Goal: Transaction & Acquisition: Purchase product/service

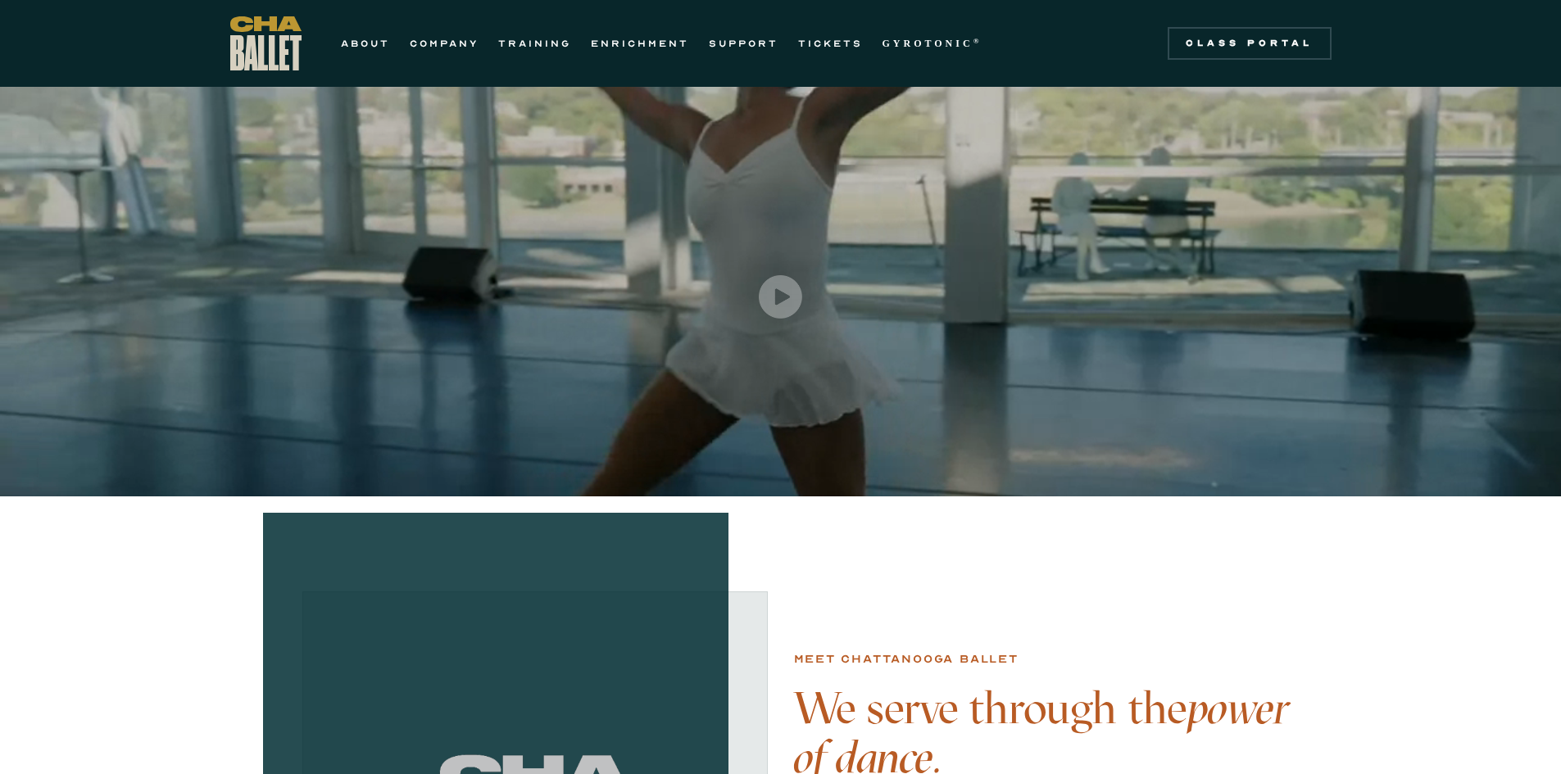
click at [818, 53] on div "ABOUT COMPANY TRAINING ENRICHMENT SUPPORT TICKETS GYROTONIC ® Information Style…" at bounding box center [611, 43] width 762 height 54
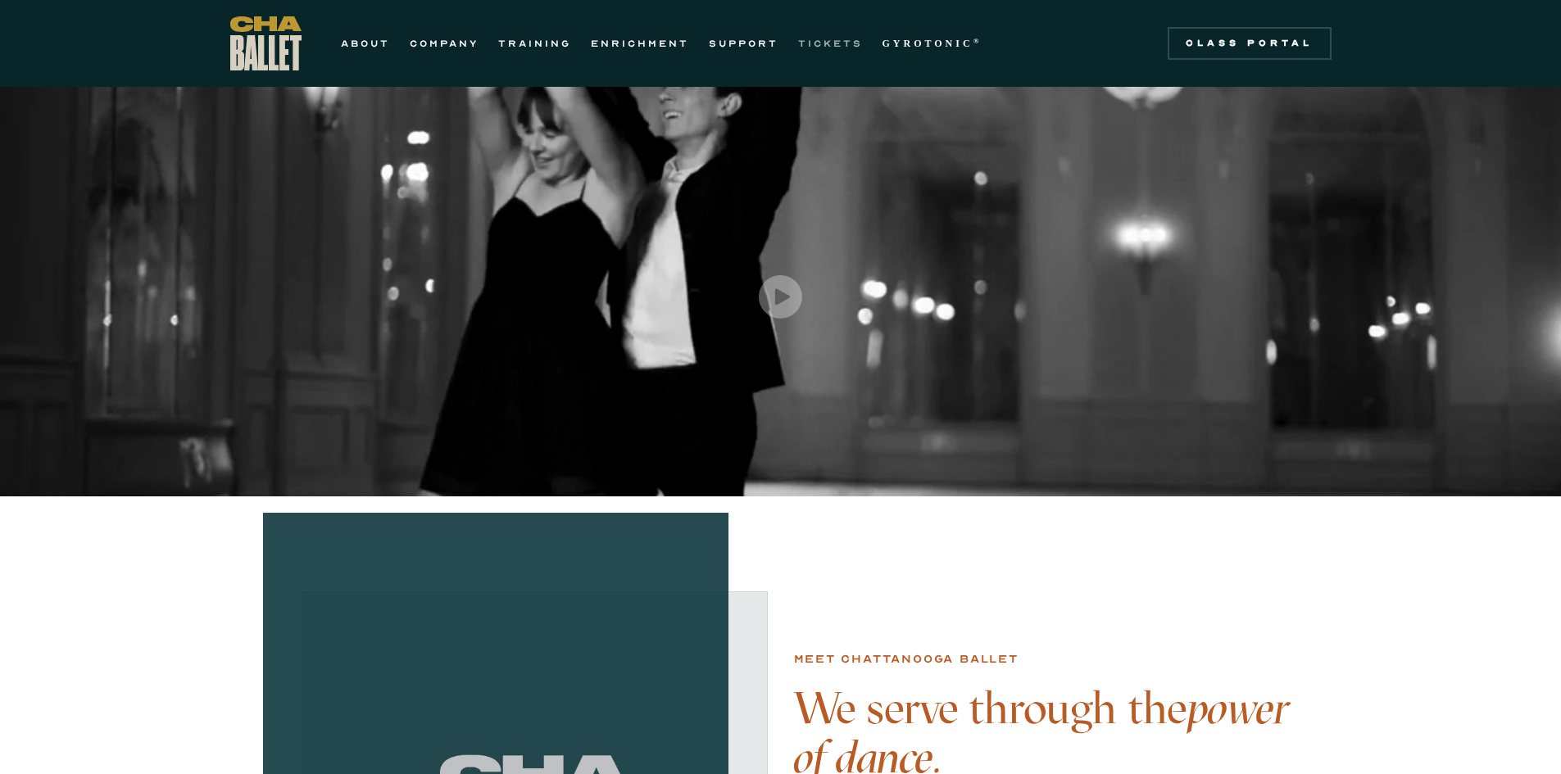
click at [822, 40] on link "TICKETS" at bounding box center [830, 44] width 65 height 20
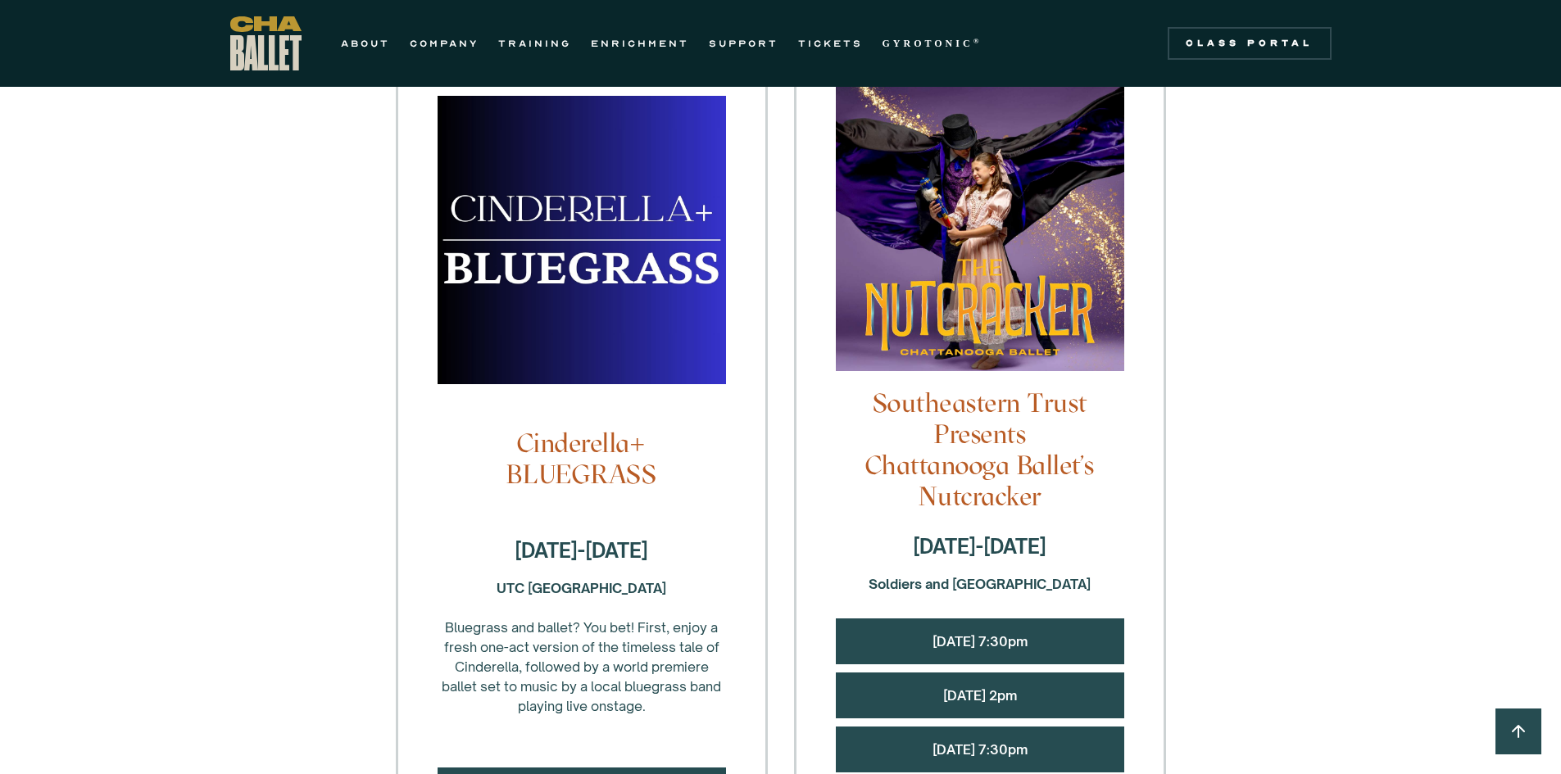
scroll to position [1393, 0]
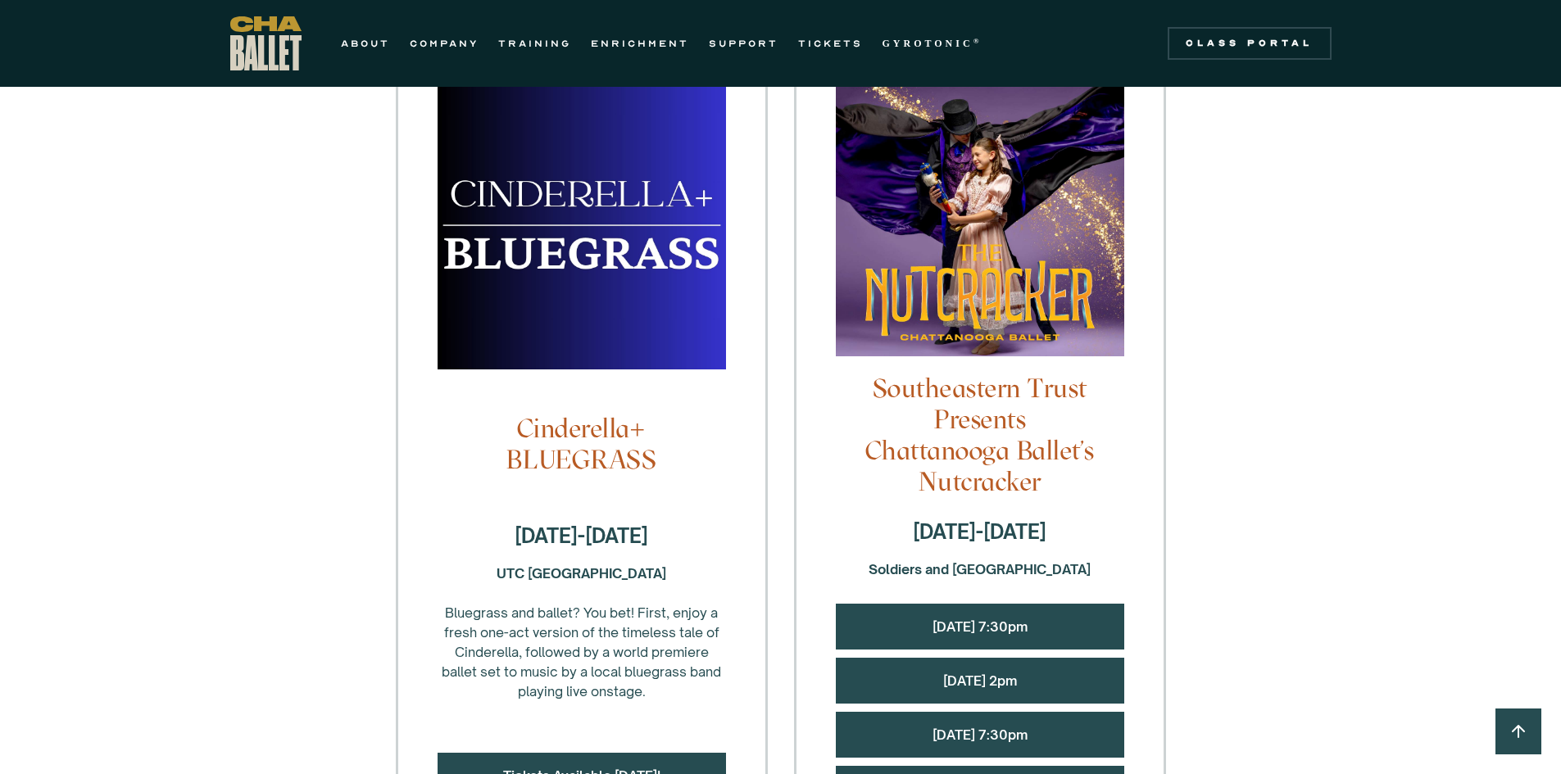
click at [971, 225] on img at bounding box center [980, 220] width 288 height 305
click at [1056, 658] on div "Saturday, 12/13 @ 2pm" at bounding box center [980, 681] width 288 height 46
click at [943, 673] on link "Saturday, 12/13 @ 2pm" at bounding box center [980, 681] width 74 height 16
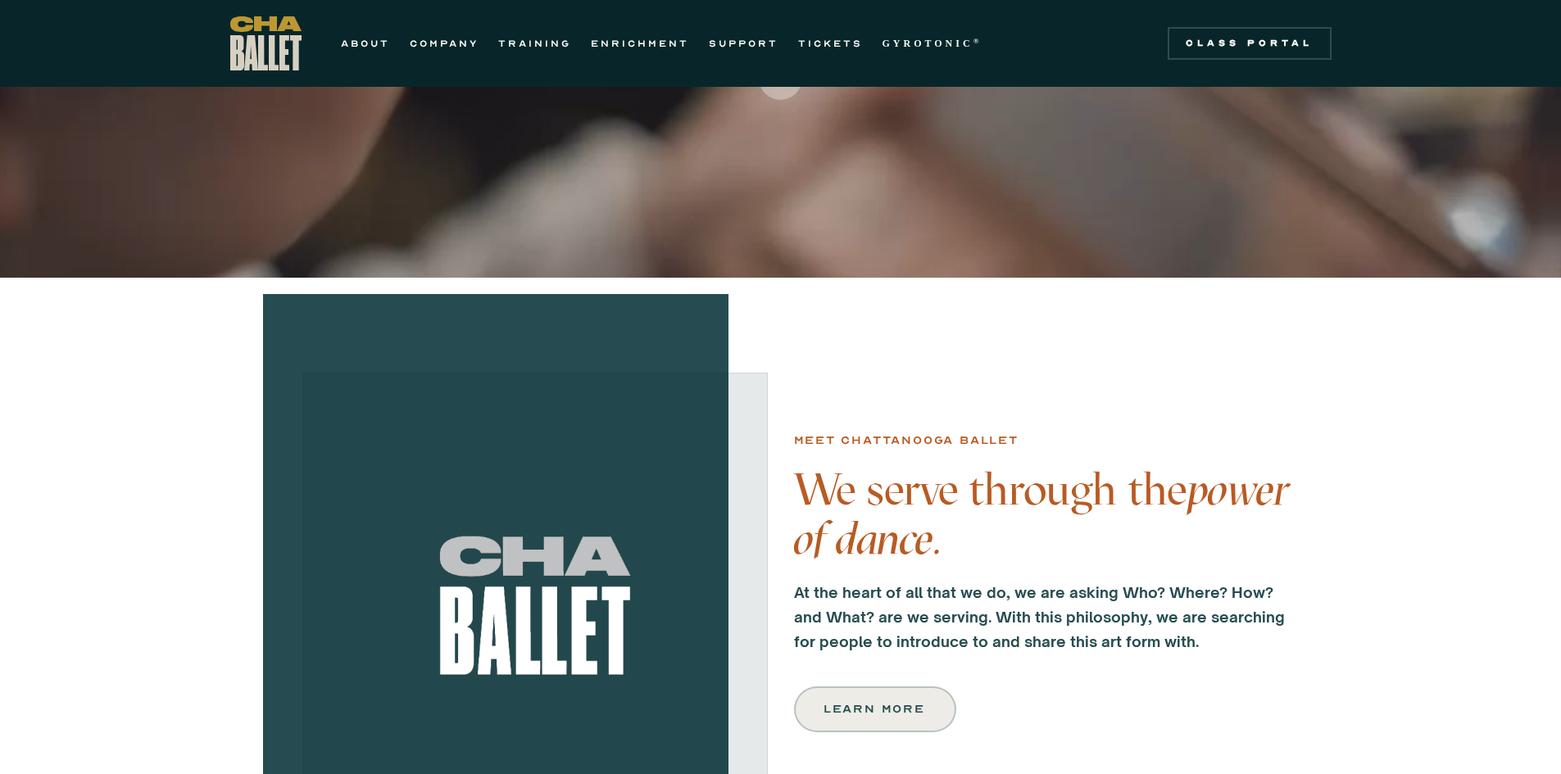
scroll to position [328, 0]
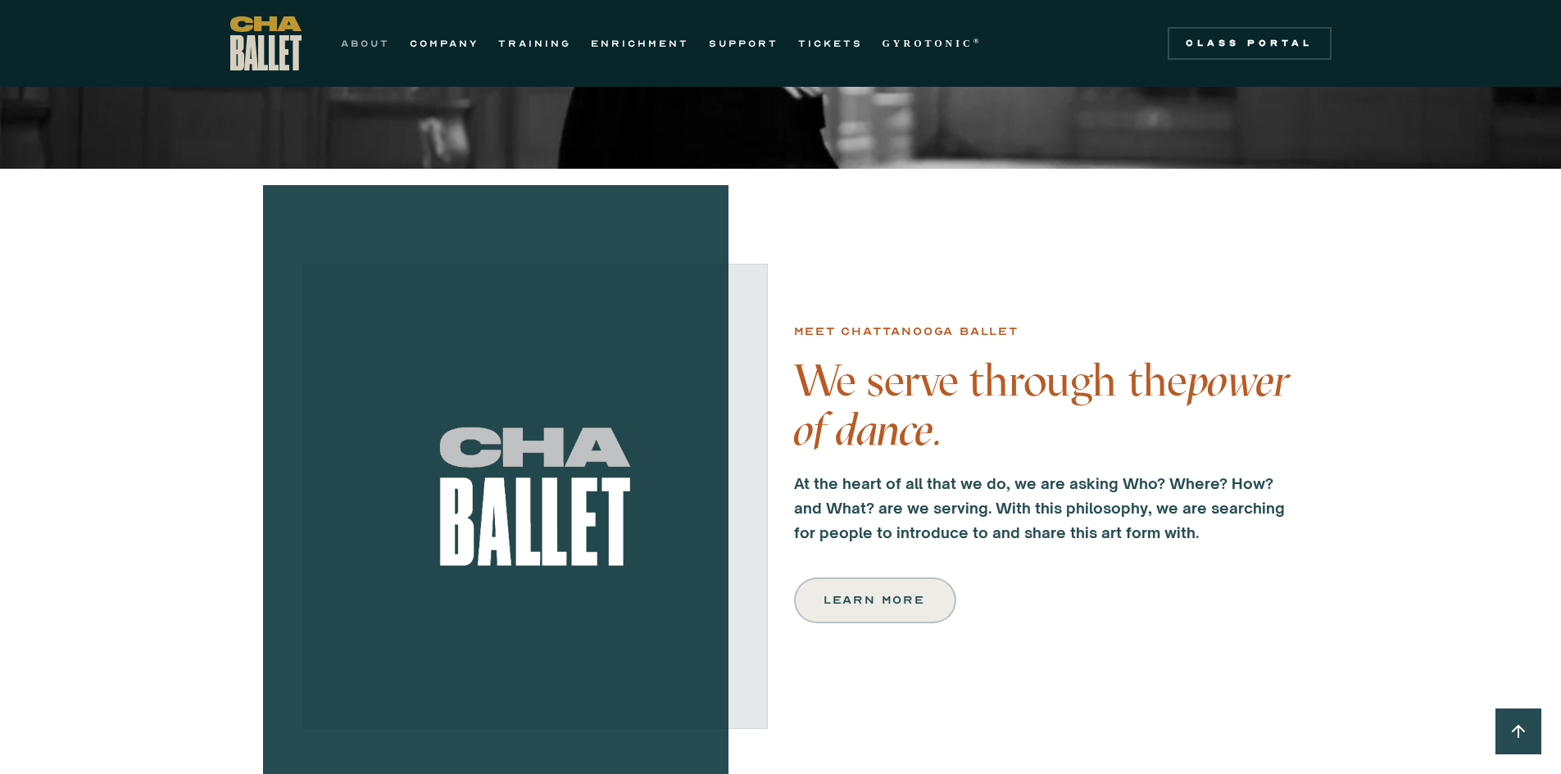
click at [371, 41] on link "ABOUT" at bounding box center [365, 44] width 49 height 20
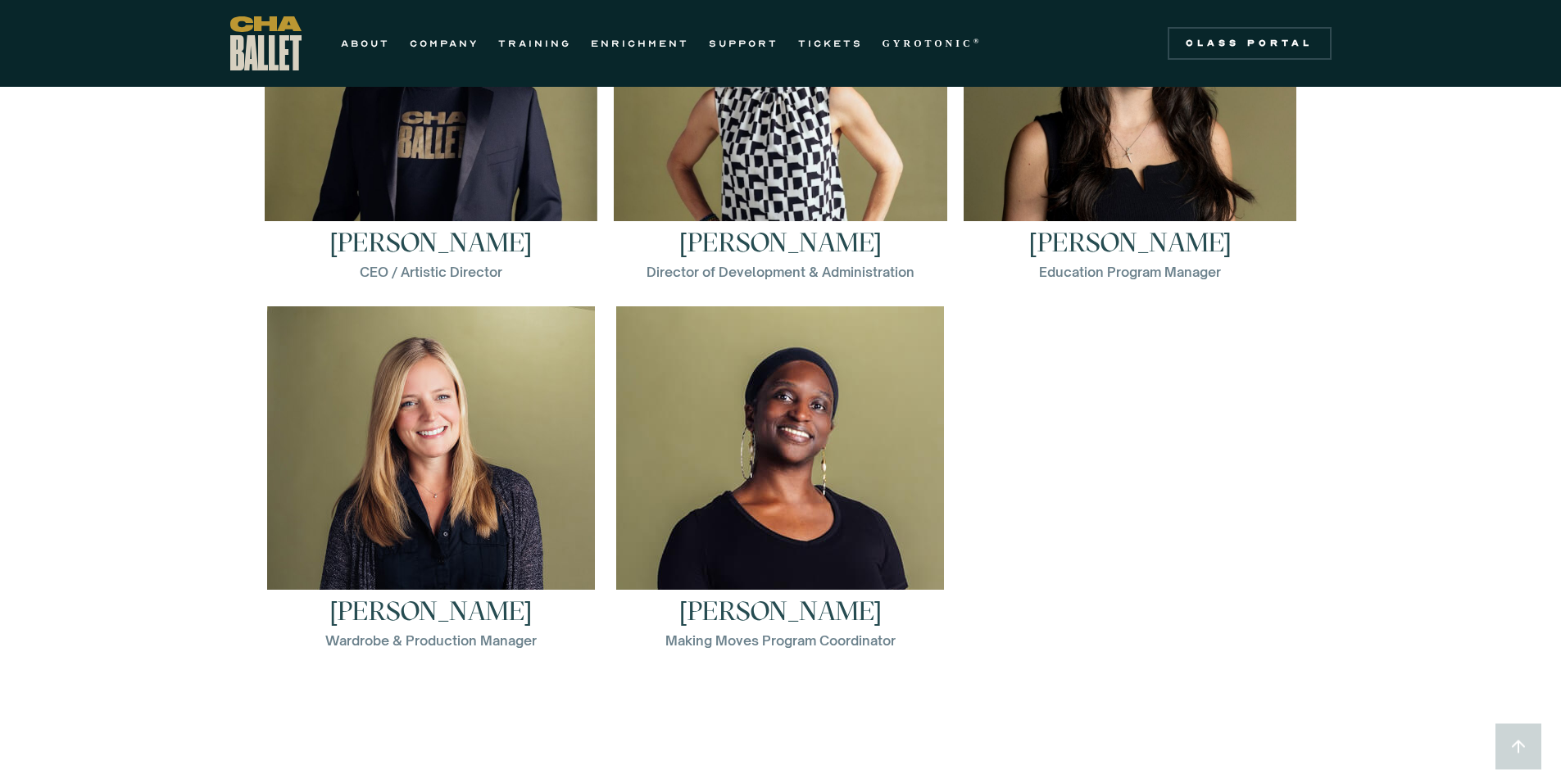
scroll to position [2458, 0]
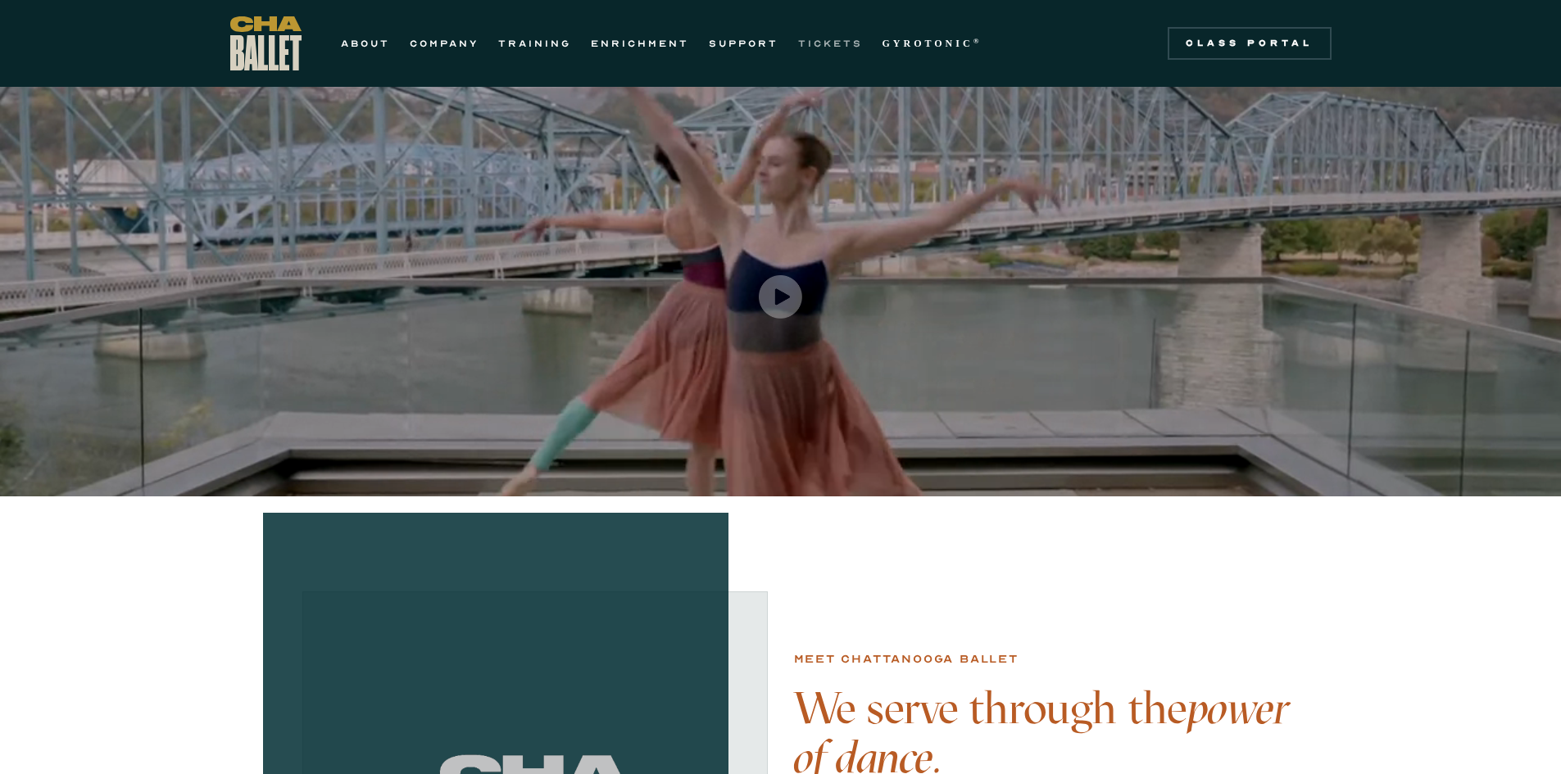
click at [841, 44] on link "TICKETS" at bounding box center [830, 44] width 65 height 20
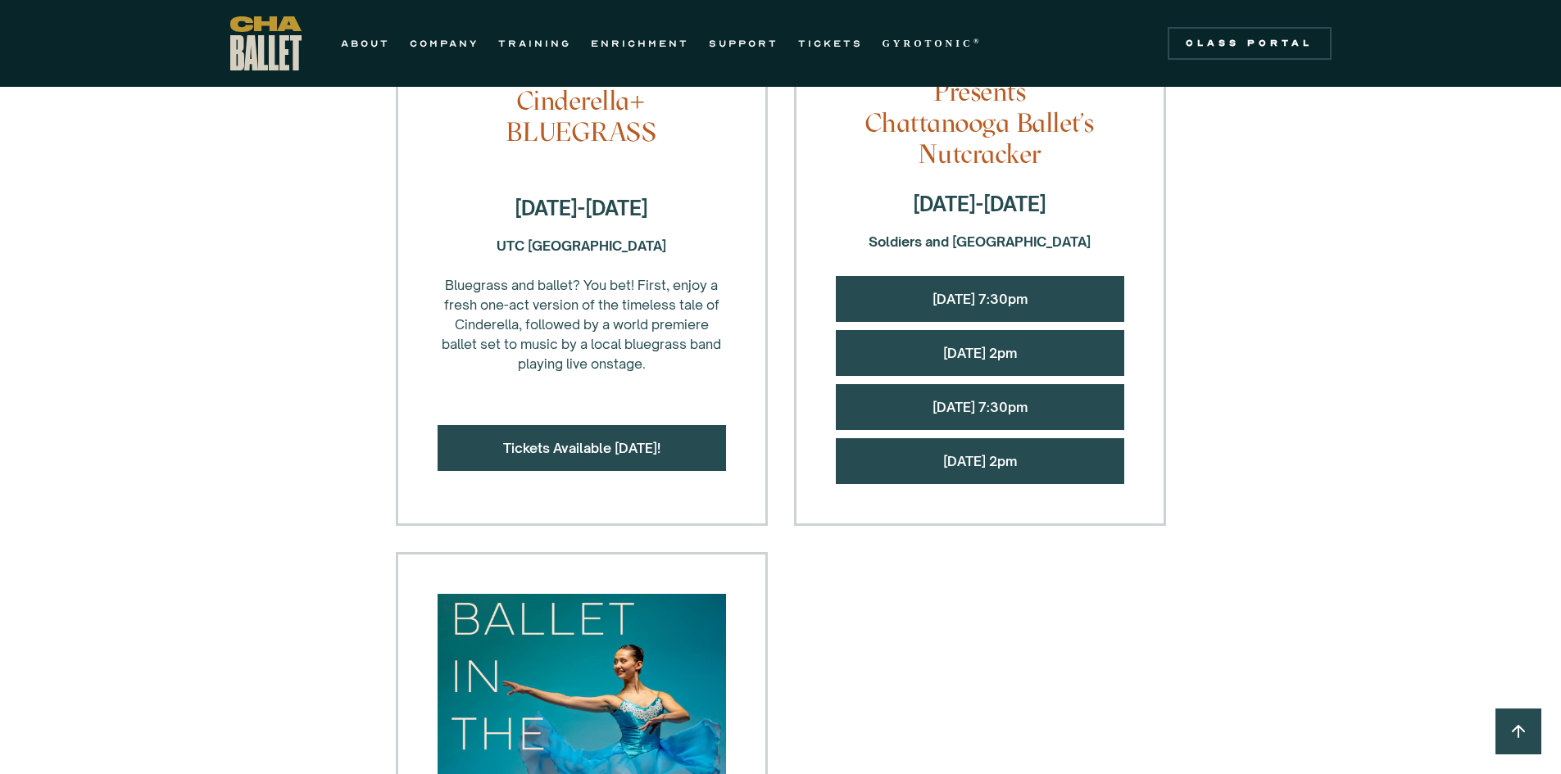
scroll to position [1475, 0]
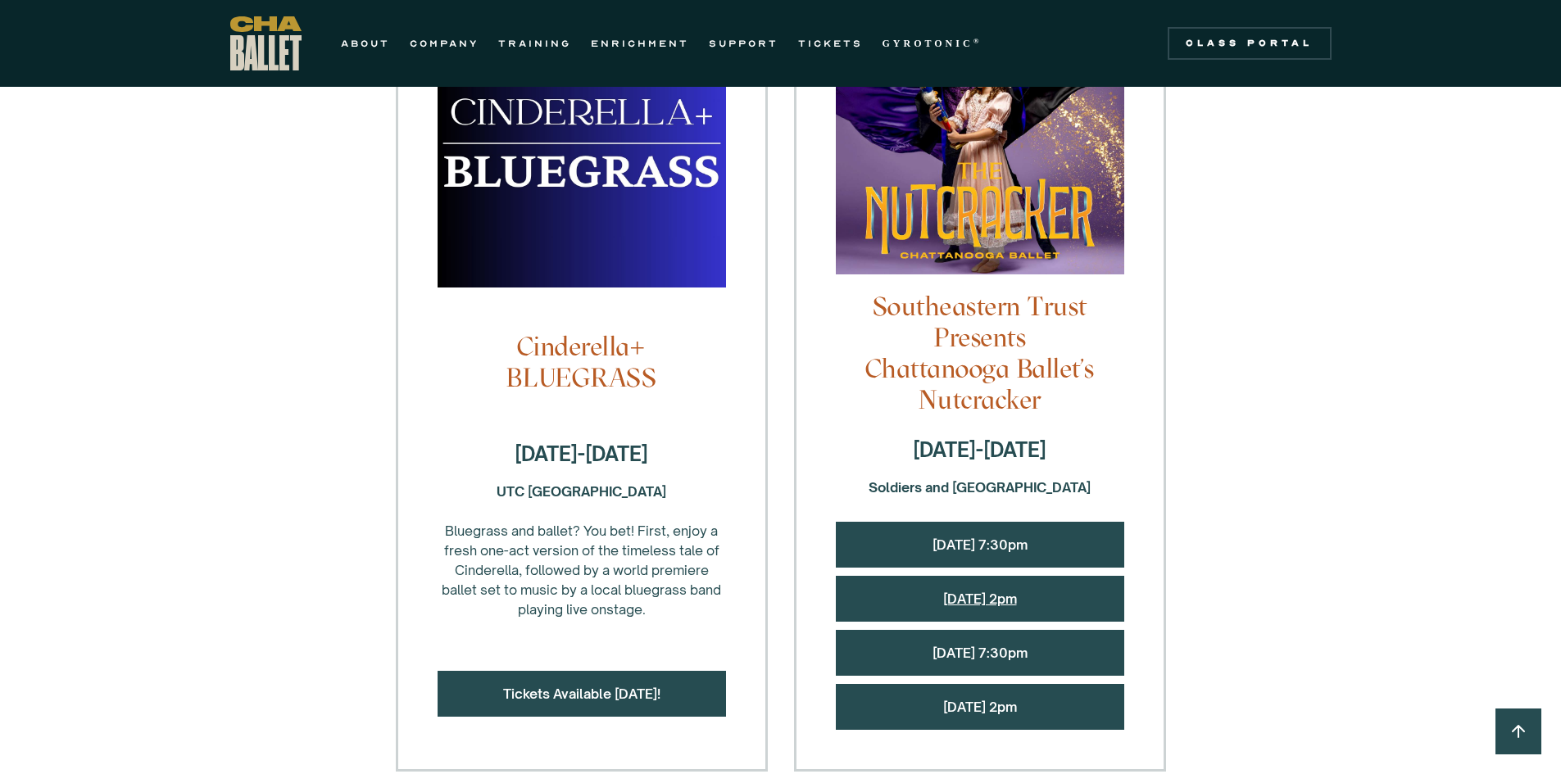
click at [1017, 591] on link "[DATE] 2pm" at bounding box center [980, 599] width 74 height 16
click at [988, 699] on link "[DATE] 2pm" at bounding box center [980, 707] width 74 height 16
